Goal: Transaction & Acquisition: Purchase product/service

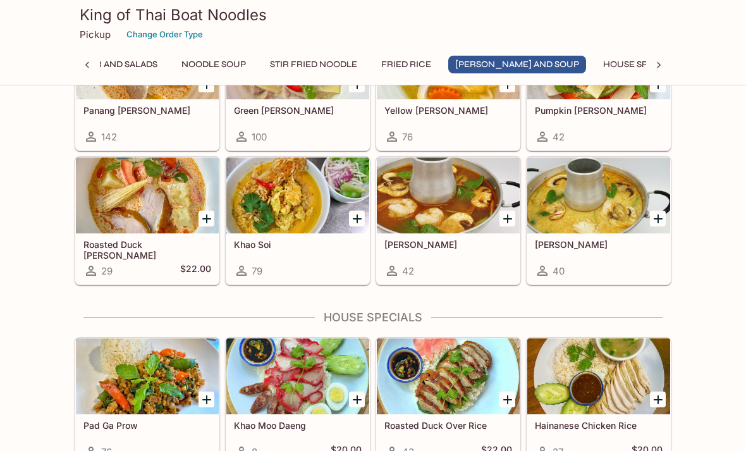
scroll to position [1365, 0]
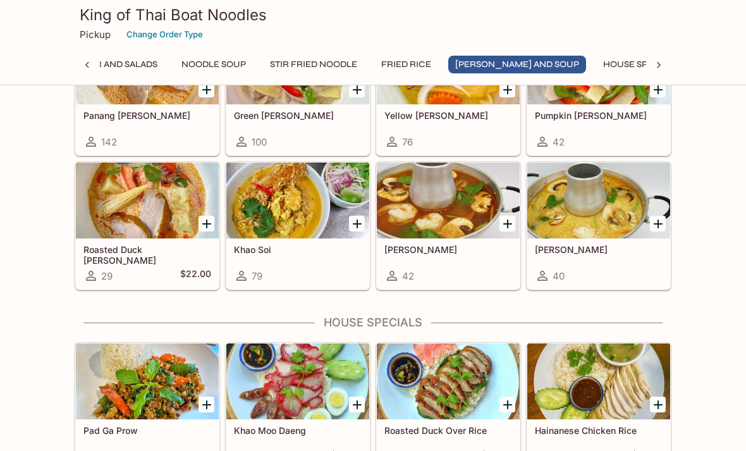
click at [660, 226] on icon "Add Tom Kha" at bounding box center [658, 223] width 15 height 15
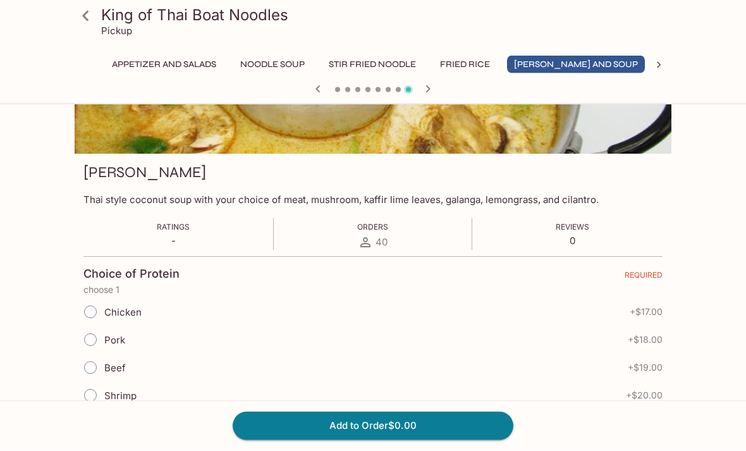
scroll to position [130, 0]
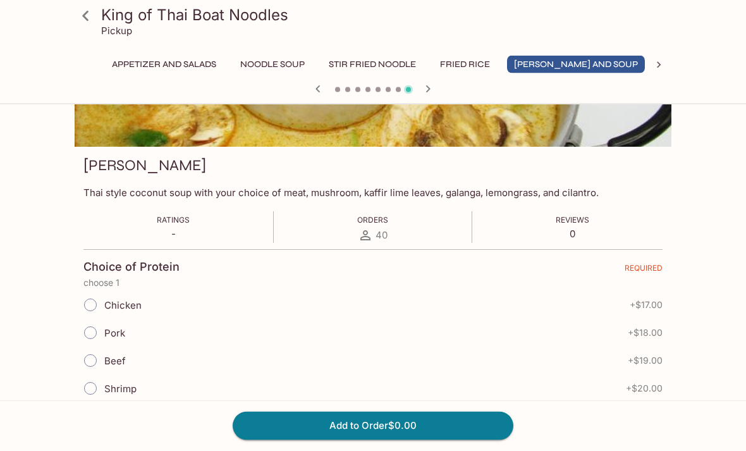
click at [93, 304] on input "Chicken" at bounding box center [90, 305] width 27 height 27
radio input "true"
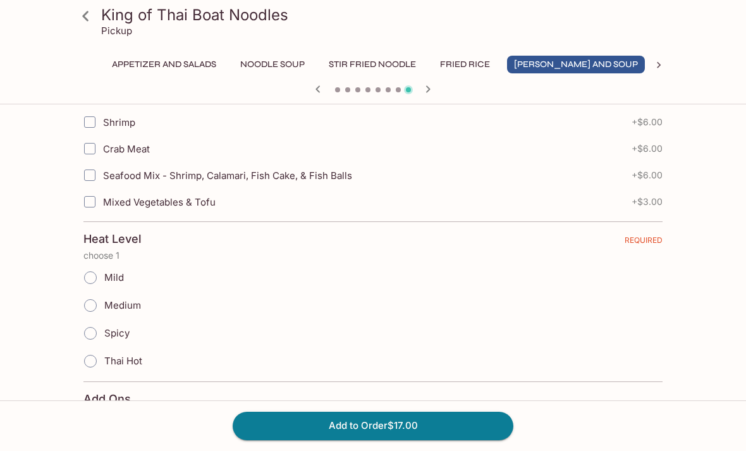
scroll to position [661, 0]
click at [91, 272] on input "Mild" at bounding box center [90, 276] width 27 height 27
radio input "true"
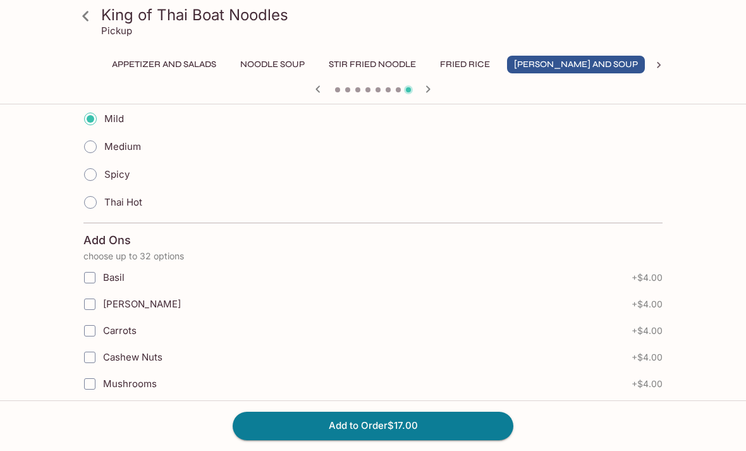
scroll to position [817, 0]
click at [365, 431] on button "Add to Order $17.00" at bounding box center [373, 426] width 281 height 28
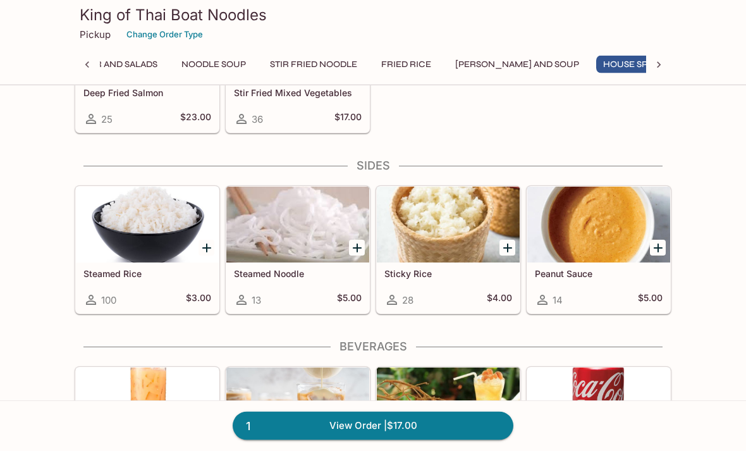
scroll to position [1844, 0]
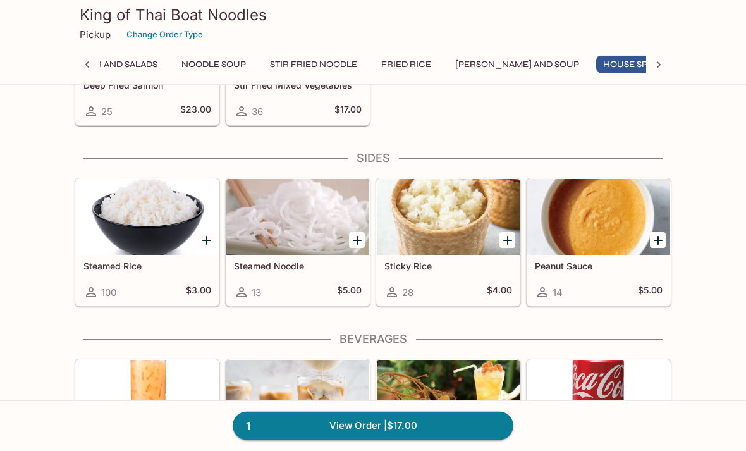
click at [210, 238] on icon "Add Steamed Rice" at bounding box center [206, 240] width 15 height 15
click at [374, 439] on link "2 View Order | $20.00" at bounding box center [373, 426] width 281 height 28
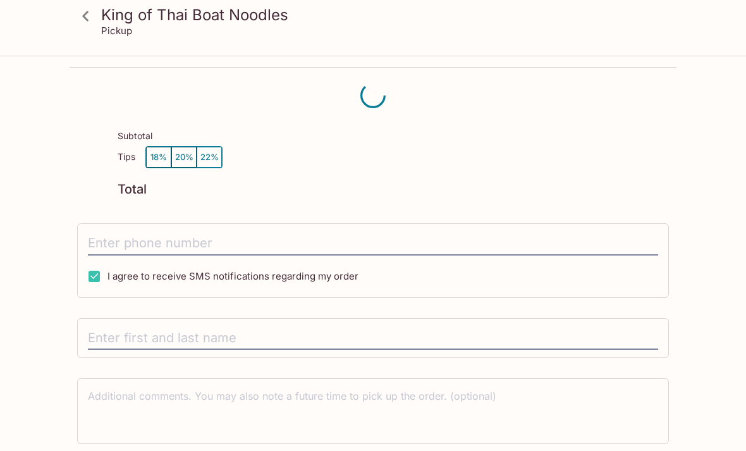
scroll to position [16, 0]
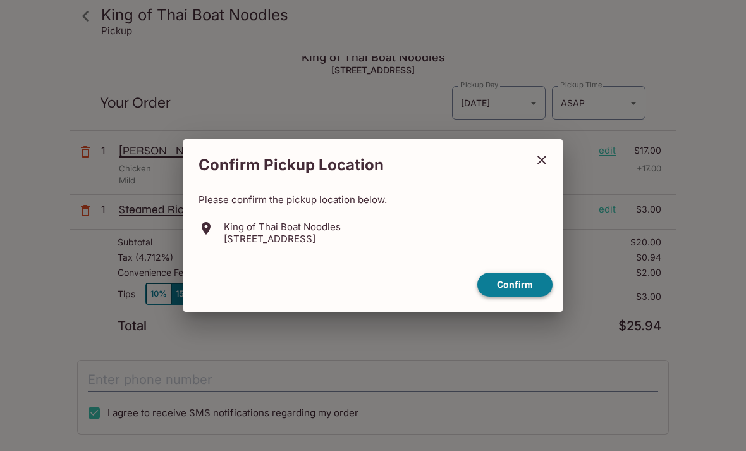
click at [517, 297] on button "Confirm" at bounding box center [514, 284] width 75 height 25
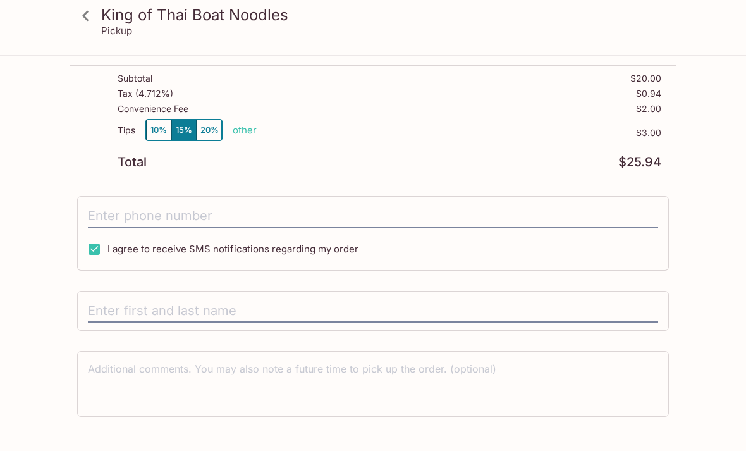
scroll to position [183, 0]
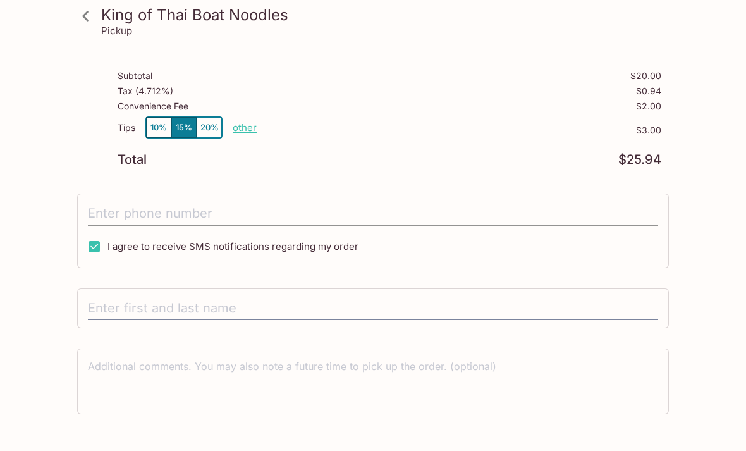
click at [109, 223] on input "tel" at bounding box center [373, 214] width 570 height 24
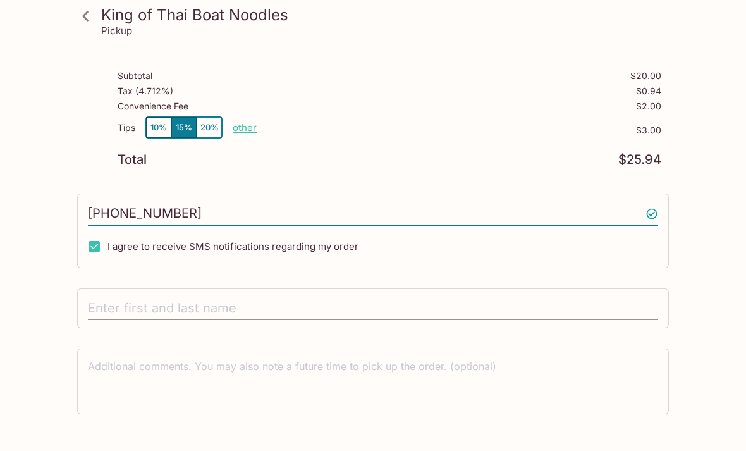
type input "[PHONE_NUMBER]"
click at [157, 309] on input "text" at bounding box center [373, 309] width 570 height 24
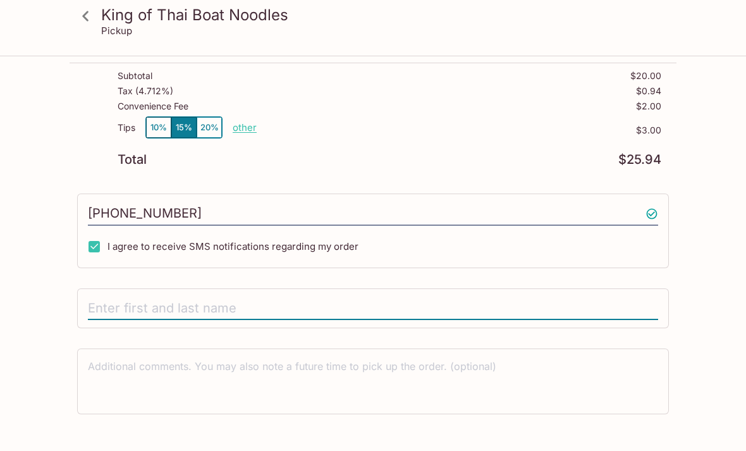
type input "[PERSON_NAME]"
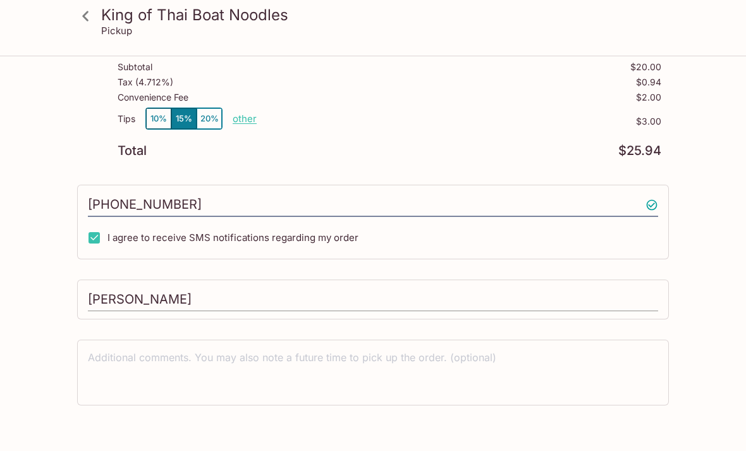
scroll to position [16, 0]
